Goal: Task Accomplishment & Management: Use online tool/utility

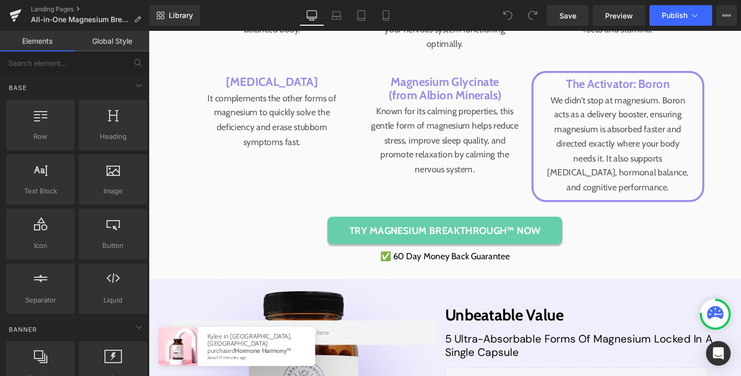
scroll to position [4331, 0]
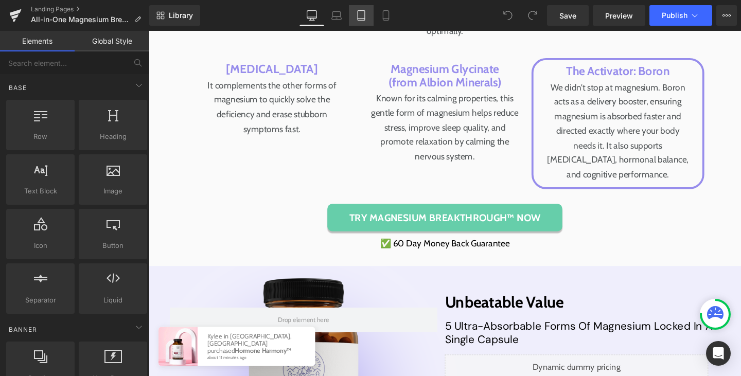
click at [359, 17] on icon at bounding box center [361, 15] width 10 height 10
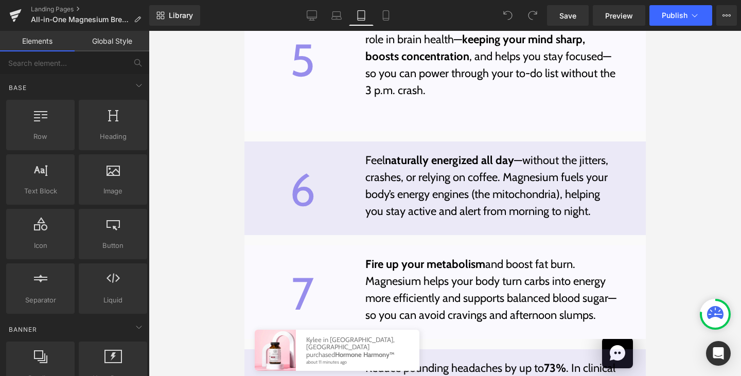
scroll to position [5640, 0]
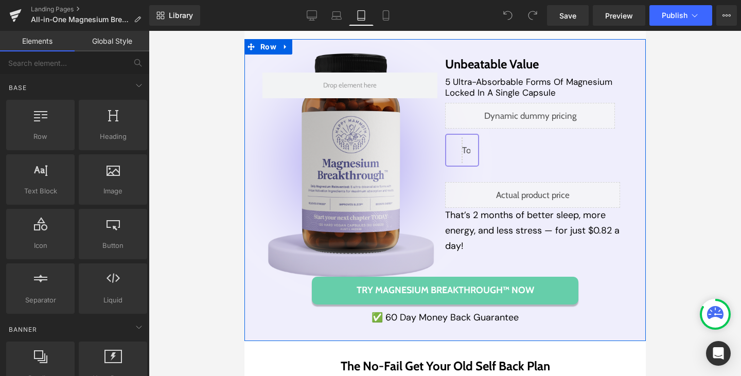
click at [249, 314] on div "Row Unbeatable Value Heading 5 Ultra-Absorbable Forms Of Magnesium Locked In A …" at bounding box center [444, 190] width 401 height 303
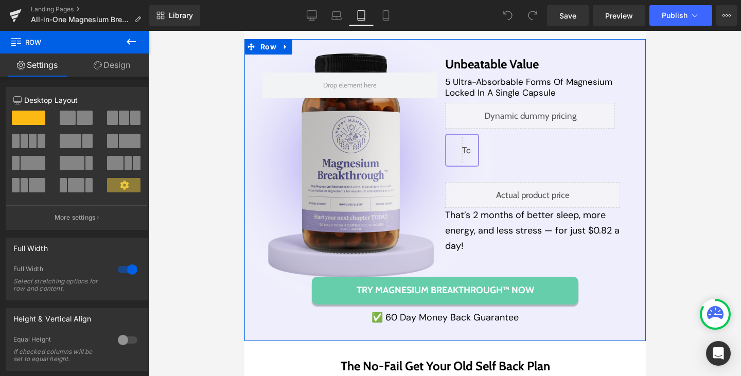
click at [119, 61] on link "Design" at bounding box center [112, 65] width 75 height 23
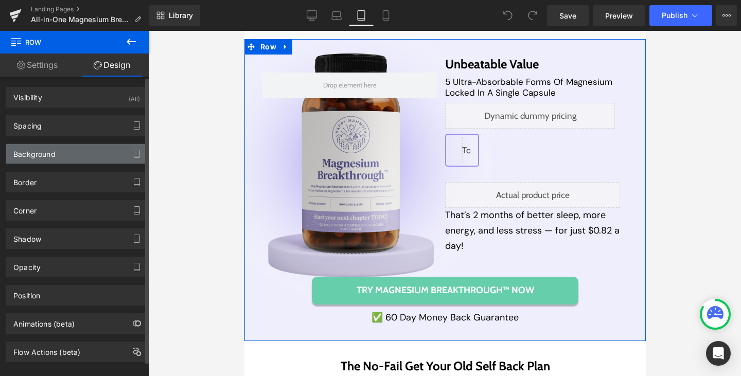
click at [102, 149] on div "Background" at bounding box center [76, 154] width 141 height 20
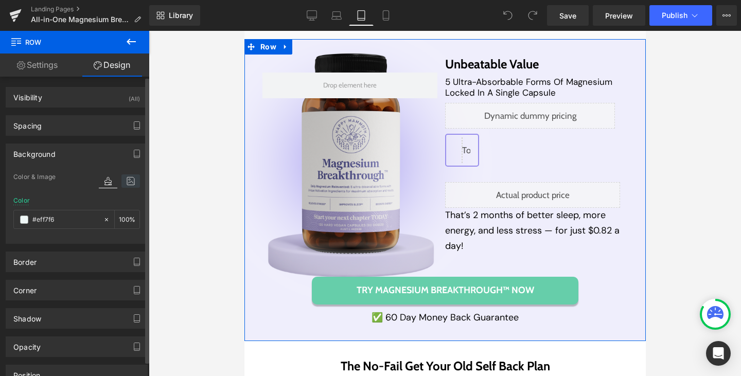
click at [127, 177] on icon at bounding box center [130, 180] width 19 height 13
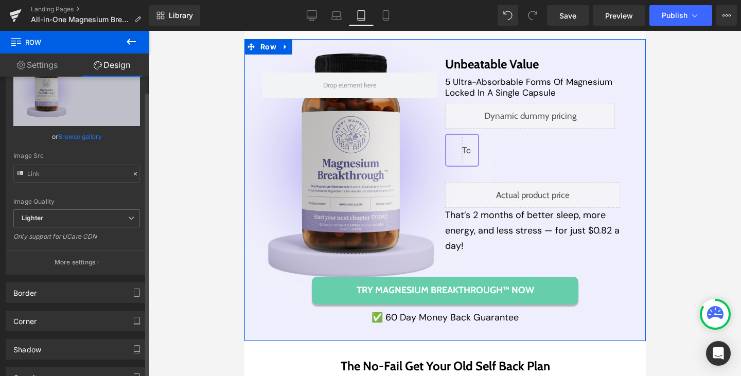
scroll to position [144, 0]
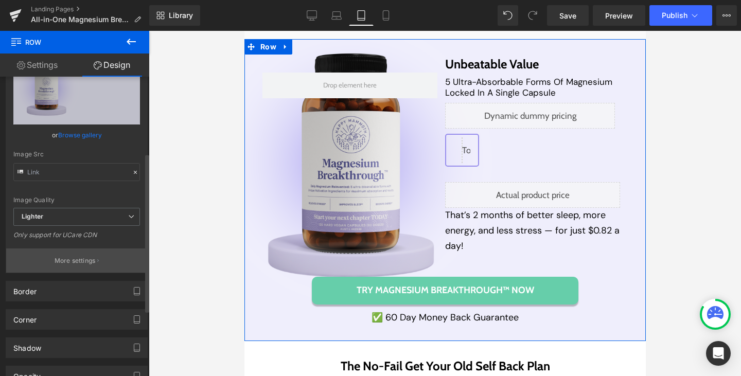
click at [97, 259] on icon "button" at bounding box center [98, 260] width 2 height 5
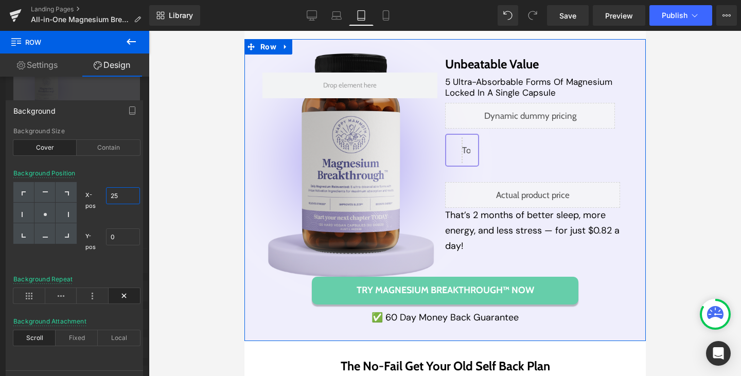
click at [114, 197] on input "25" at bounding box center [123, 195] width 34 height 17
type input "28"
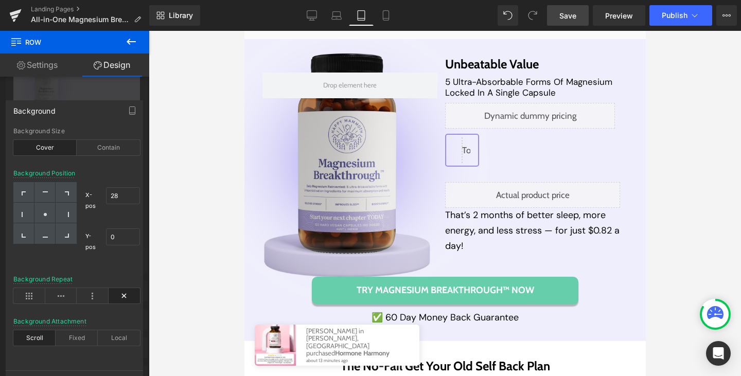
click at [572, 16] on span "Save" at bounding box center [567, 15] width 17 height 11
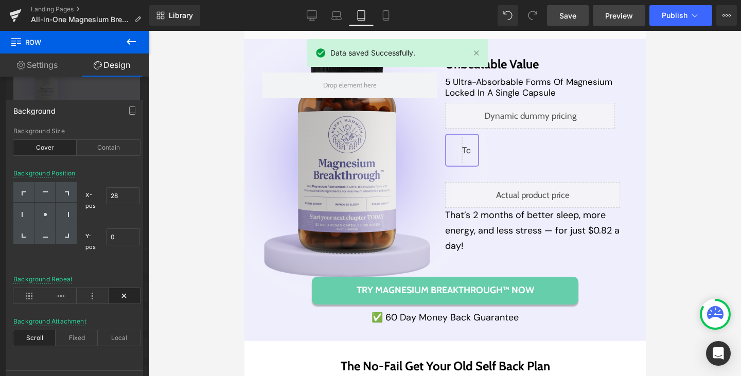
click at [622, 20] on span "Preview" at bounding box center [619, 15] width 28 height 11
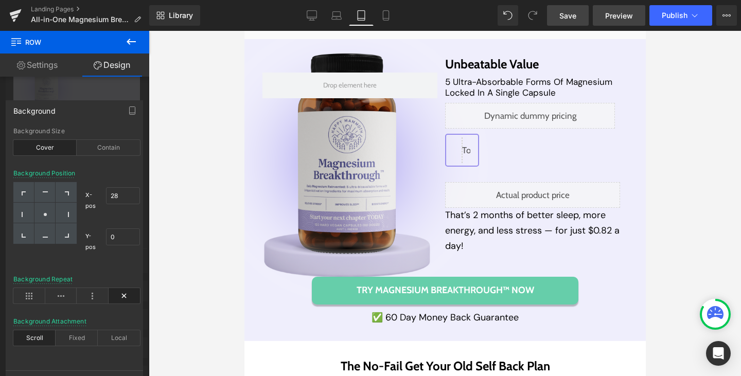
click at [622, 15] on span "Preview" at bounding box center [619, 15] width 28 height 11
click at [665, 16] on span "Publish" at bounding box center [675, 15] width 26 height 8
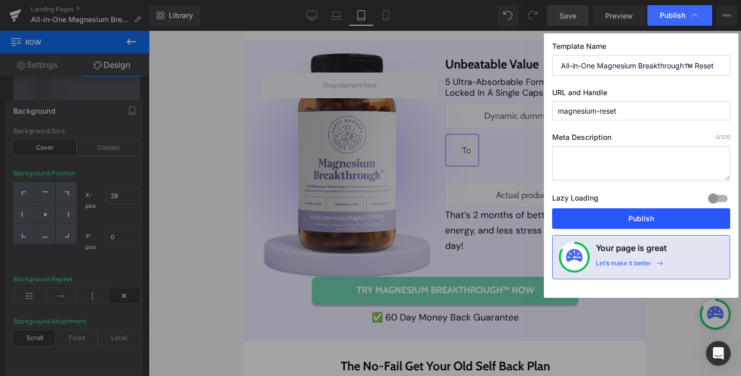
click at [639, 219] on button "Publish" at bounding box center [641, 218] width 178 height 21
